Goal: Navigation & Orientation: Go to known website

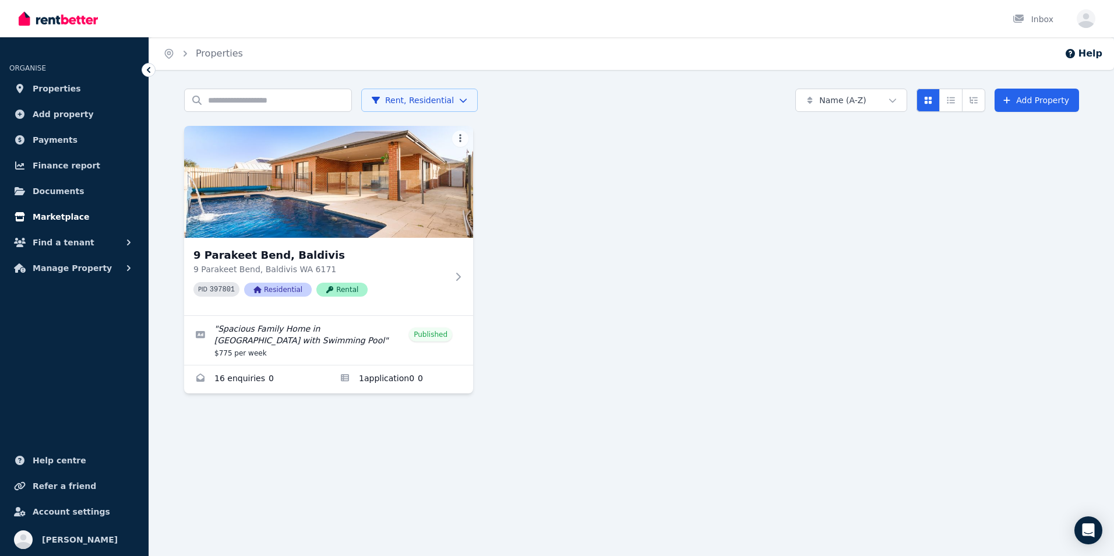
click at [58, 206] on link "Marketplace" at bounding box center [74, 216] width 130 height 23
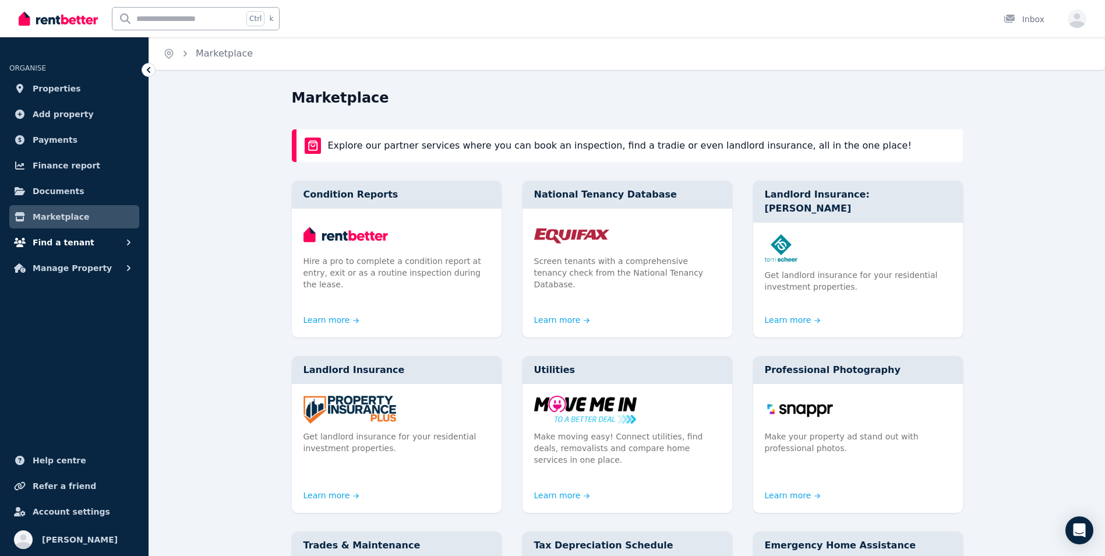
click at [44, 246] on span "Find a tenant" at bounding box center [64, 242] width 62 height 14
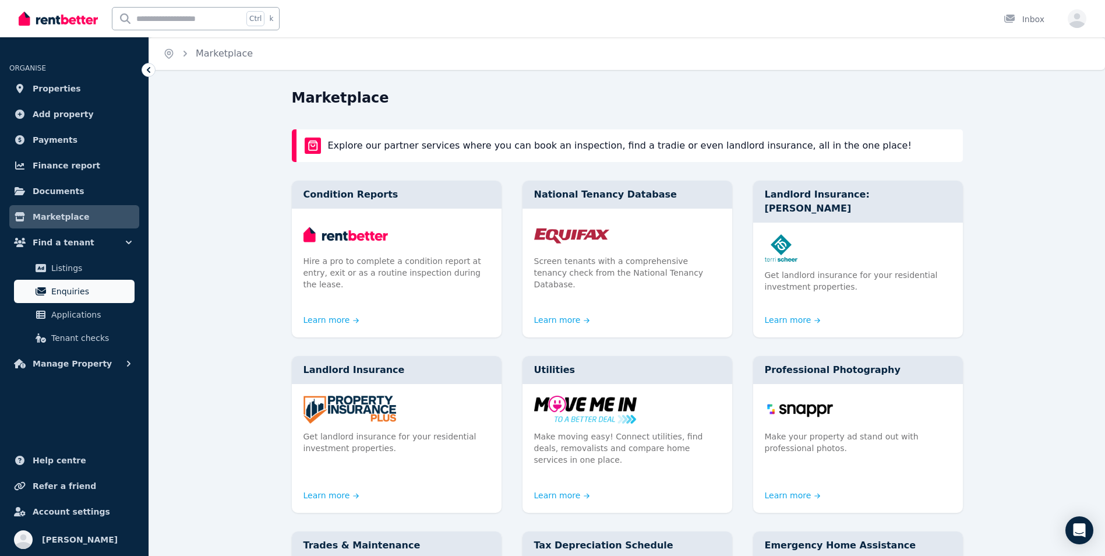
click at [54, 285] on span "Enquiries" at bounding box center [90, 291] width 79 height 14
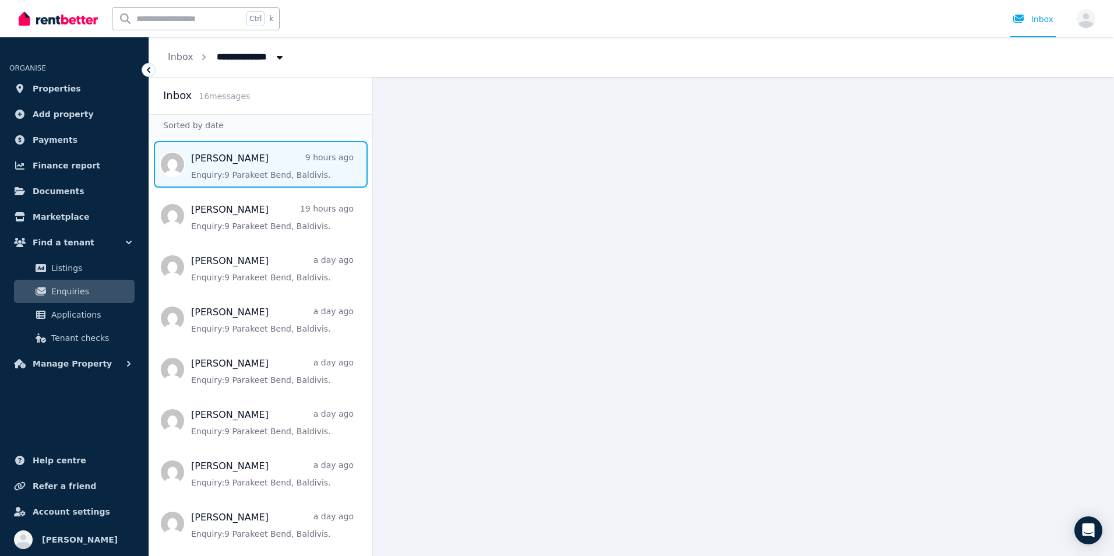
click at [224, 174] on span "Message list" at bounding box center [260, 164] width 223 height 47
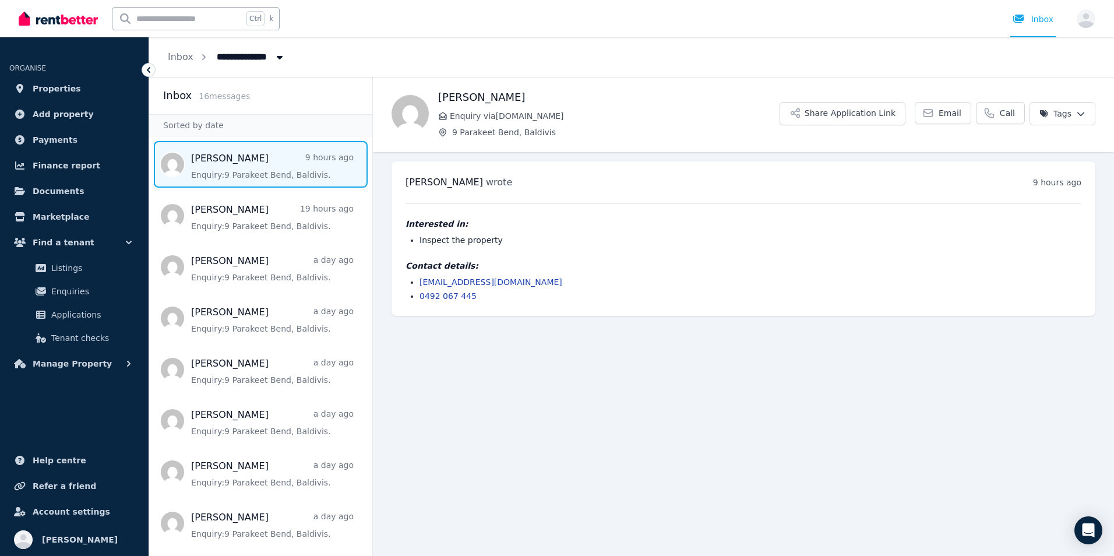
click at [224, 174] on span "Message list" at bounding box center [260, 164] width 223 height 47
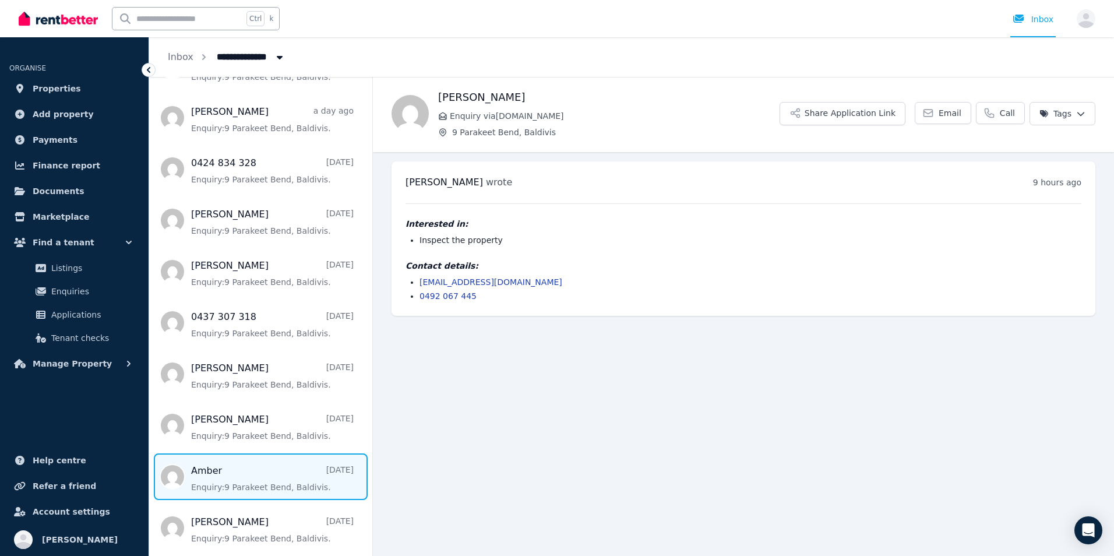
click at [274, 470] on span "Message list" at bounding box center [260, 476] width 223 height 47
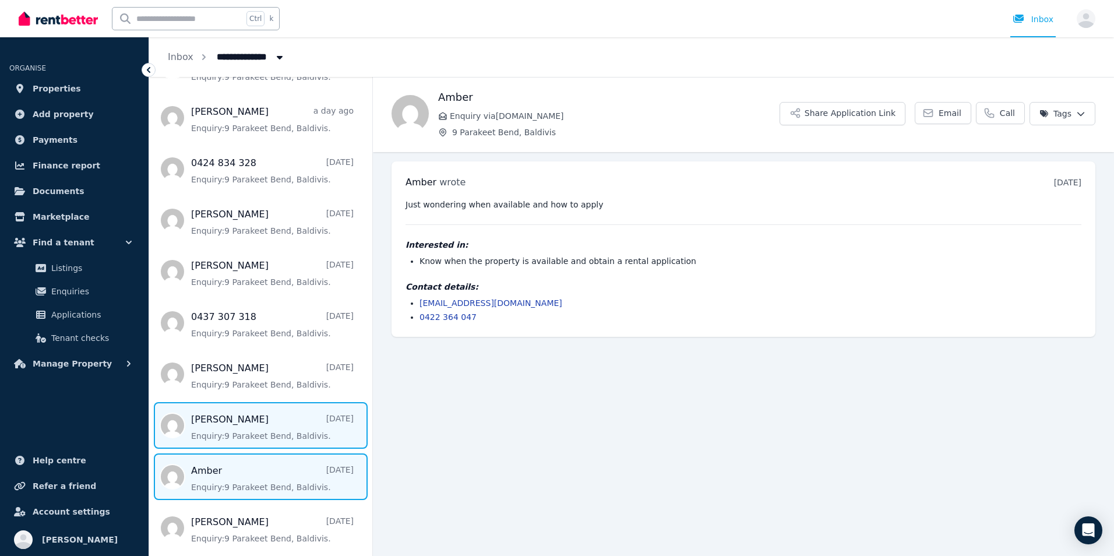
click at [253, 423] on span "Message list" at bounding box center [260, 425] width 223 height 47
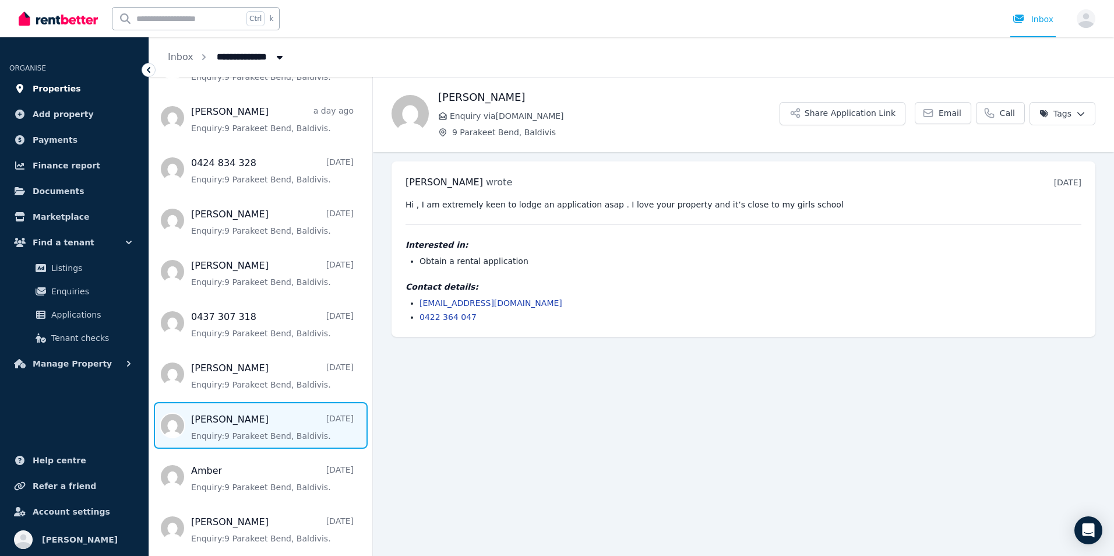
click at [49, 82] on span "Properties" at bounding box center [57, 89] width 48 height 14
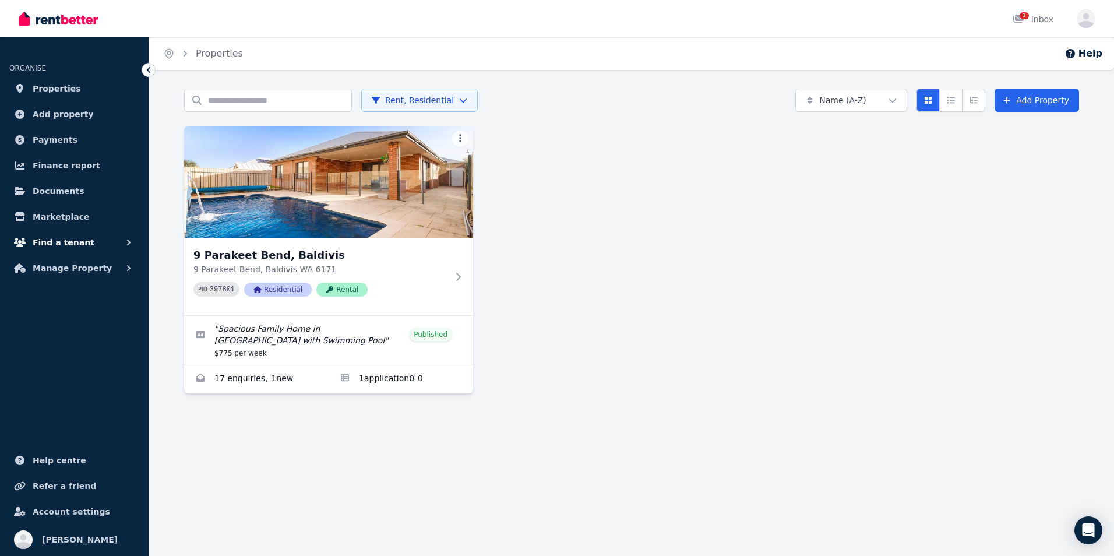
click at [57, 241] on span "Find a tenant" at bounding box center [64, 242] width 62 height 14
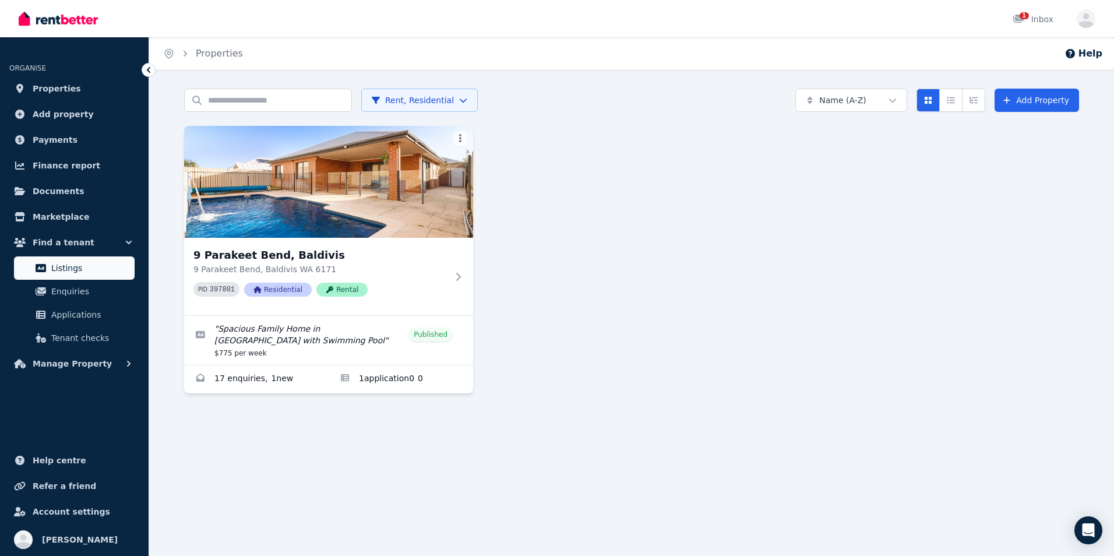
click at [61, 276] on link "Listings" at bounding box center [74, 267] width 121 height 23
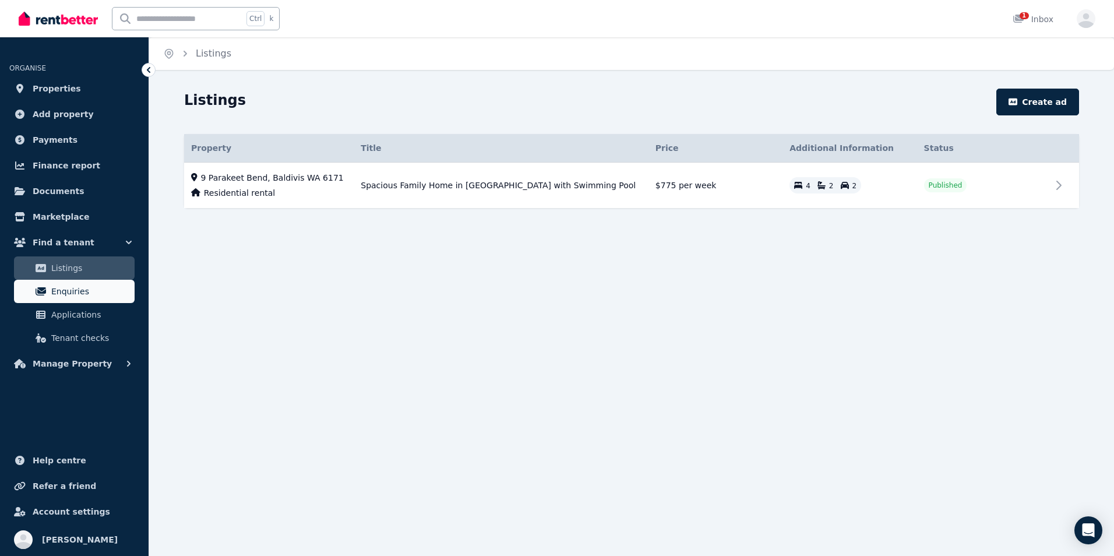
click at [57, 291] on span "Enquiries" at bounding box center [90, 291] width 79 height 14
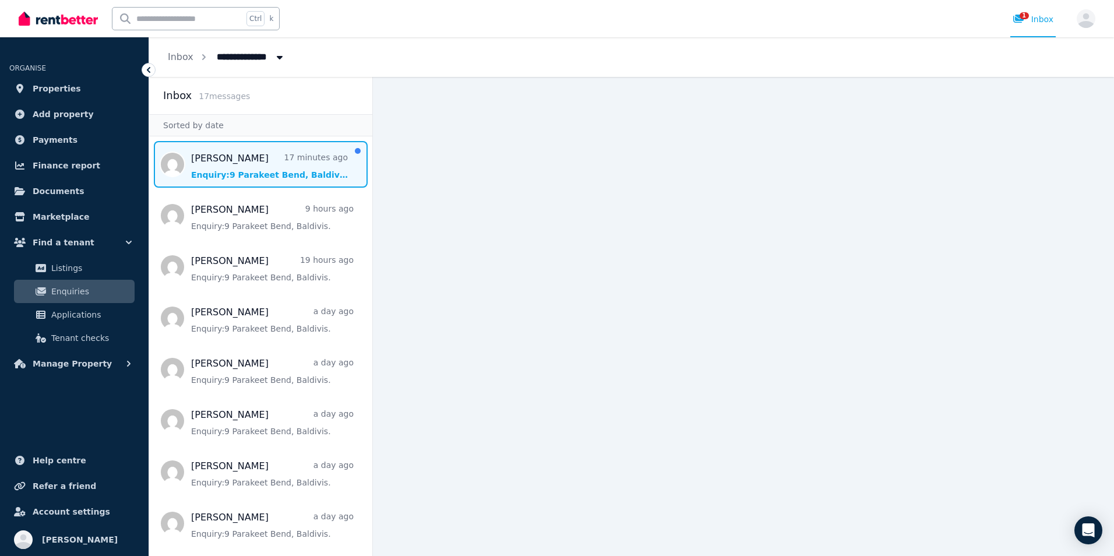
click at [242, 153] on span "Message list" at bounding box center [260, 164] width 223 height 47
